Goal: Transaction & Acquisition: Purchase product/service

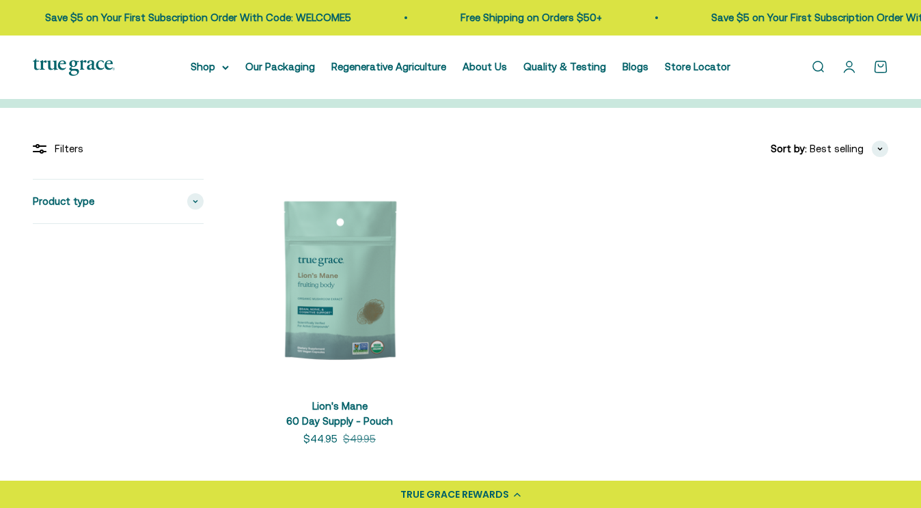
scroll to position [242, 0]
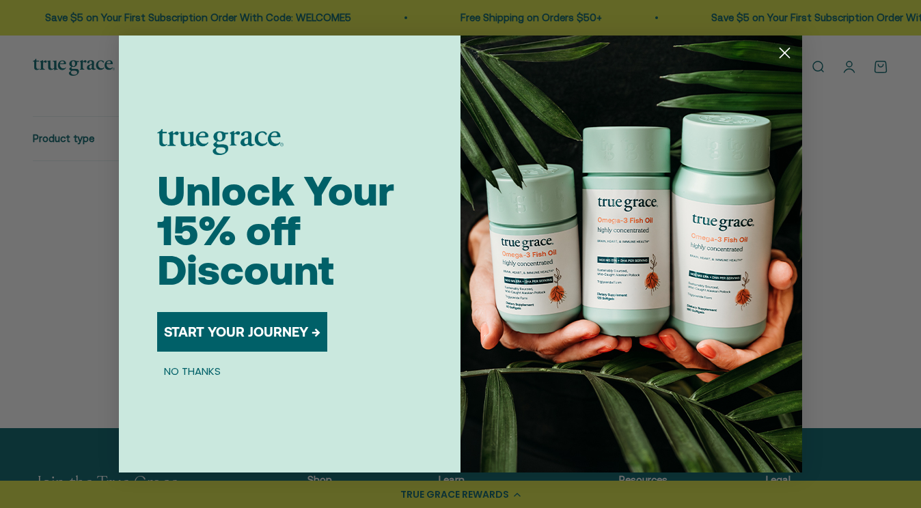
click at [783, 53] on circle "Close dialog" at bounding box center [784, 53] width 23 height 23
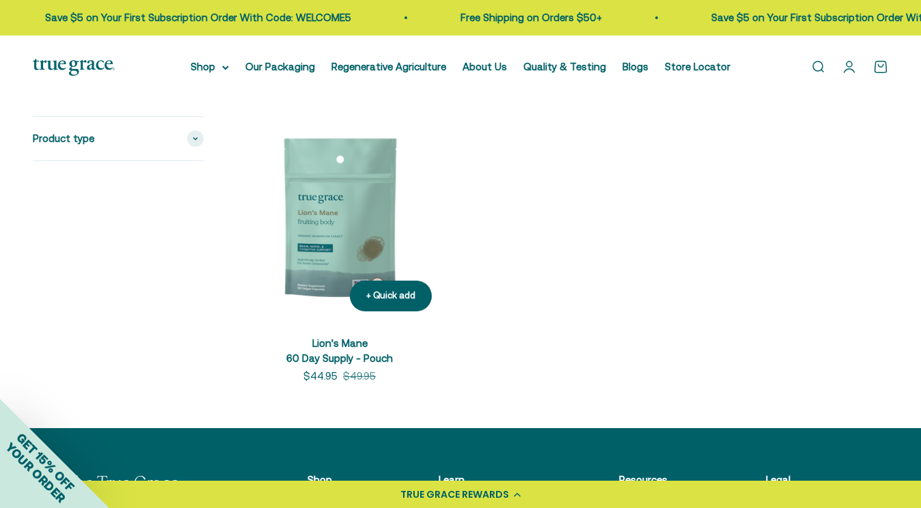
click at [334, 225] on img at bounding box center [339, 219] width 206 height 206
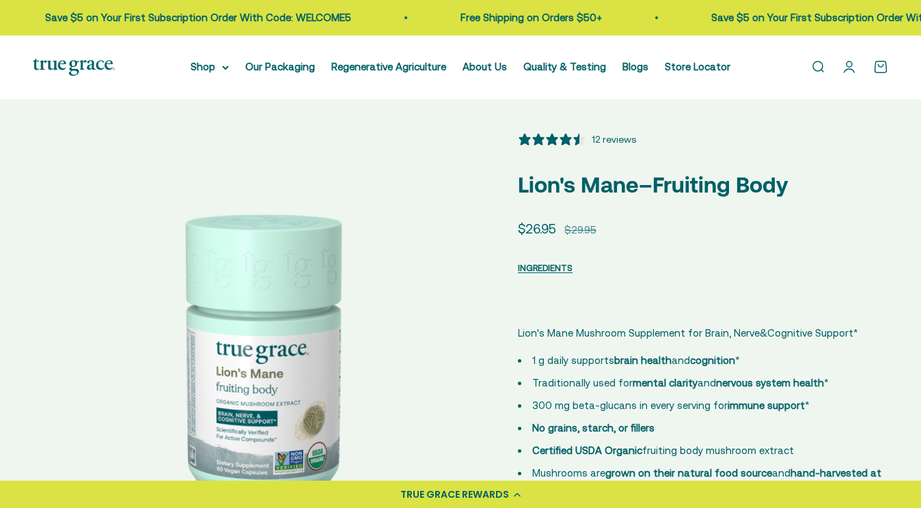
select select "3"
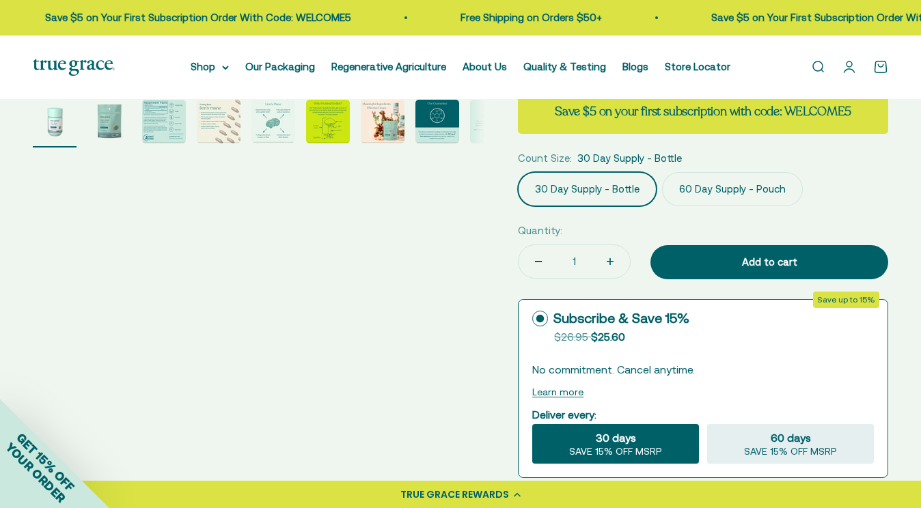
scroll to position [522, 0]
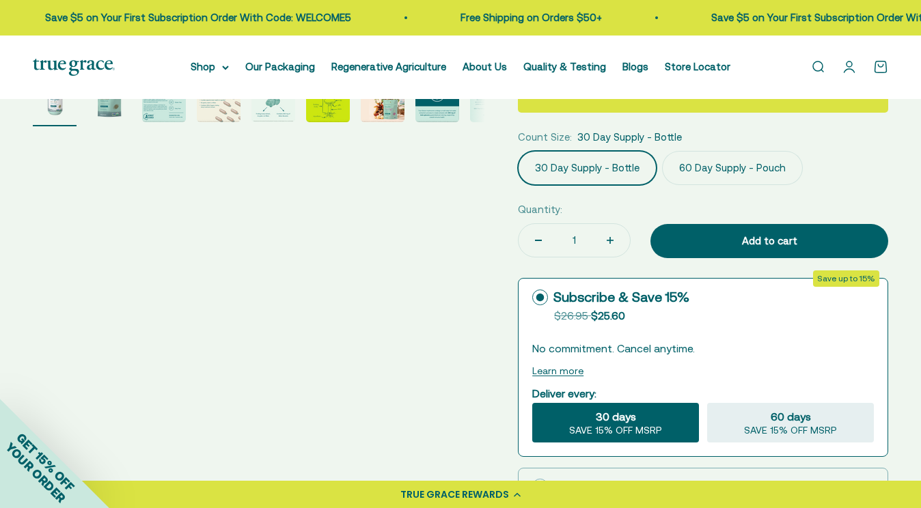
click at [740, 170] on label "60 Day Supply - Pouch" at bounding box center [732, 168] width 141 height 34
click at [518, 151] on input "60 Day Supply - Pouch" at bounding box center [517, 150] width 1 height 1
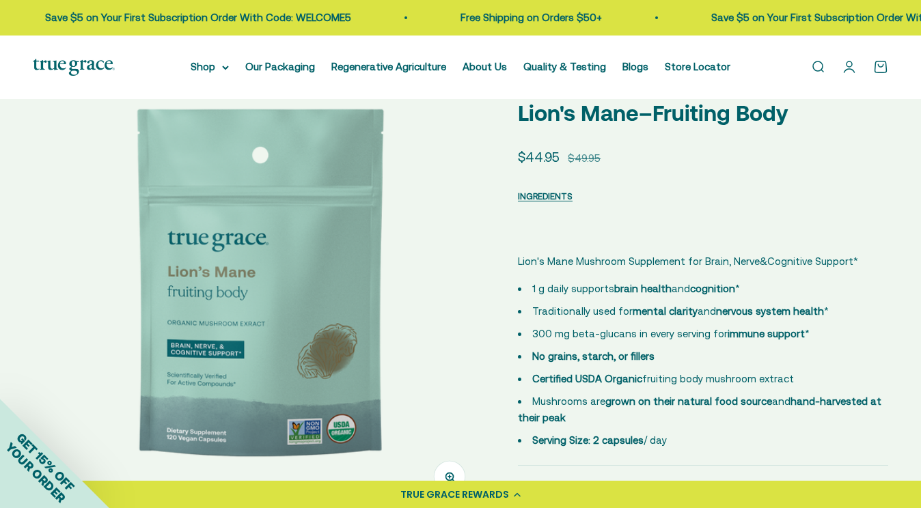
scroll to position [70, 0]
